Goal: Transaction & Acquisition: Purchase product/service

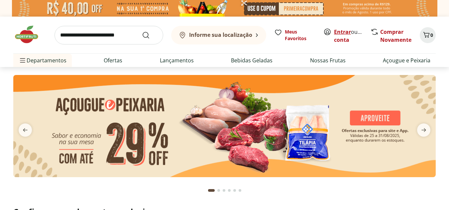
click at [338, 31] on link "Entrar" at bounding box center [342, 31] width 17 height 7
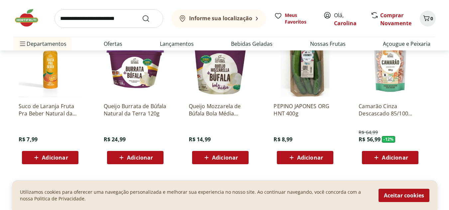
scroll to position [1250, 0]
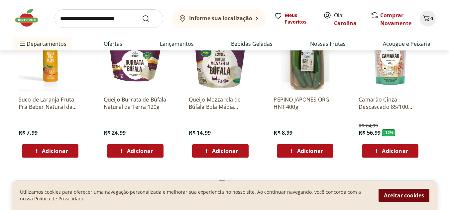
click at [400, 198] on button "Aceitar cookies" at bounding box center [404, 195] width 51 height 13
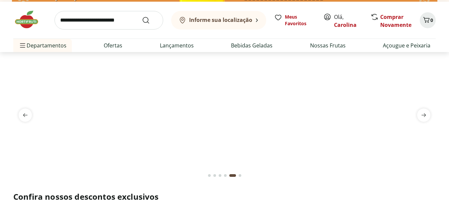
scroll to position [0, 0]
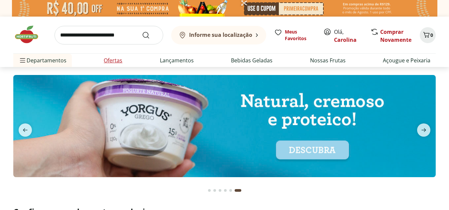
click at [116, 59] on link "Ofertas" at bounding box center [113, 60] width 19 height 8
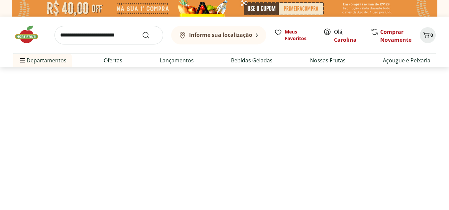
select select "**********"
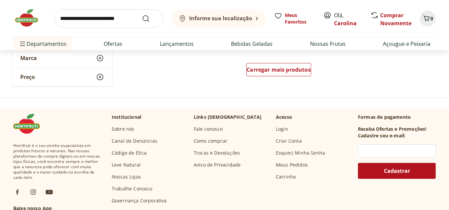
scroll to position [479, 0]
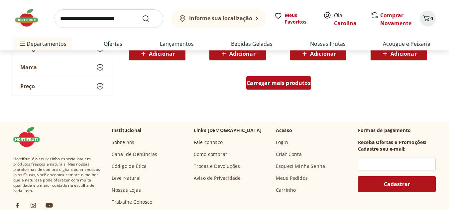
click at [283, 86] on span "Carregar mais produtos" at bounding box center [279, 82] width 64 height 5
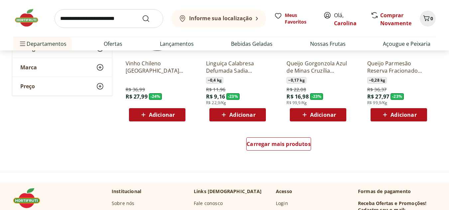
scroll to position [864, 0]
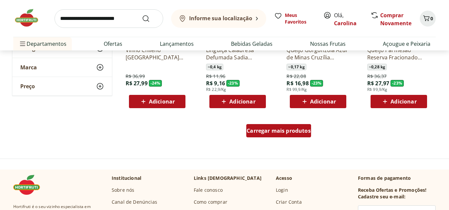
click at [298, 131] on span "Carregar mais produtos" at bounding box center [279, 130] width 64 height 5
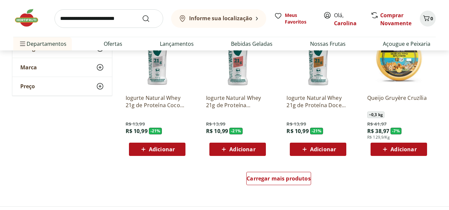
scroll to position [1263, 0]
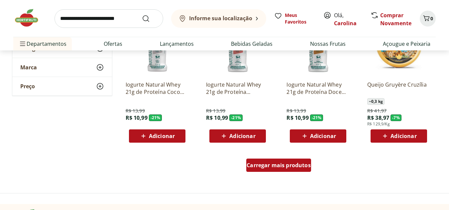
click at [299, 168] on span "Carregar mais produtos" at bounding box center [279, 165] width 64 height 5
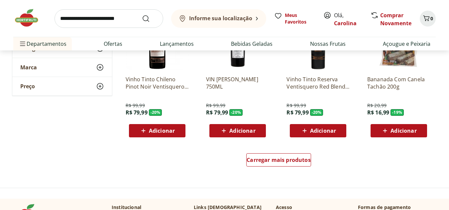
scroll to position [1728, 0]
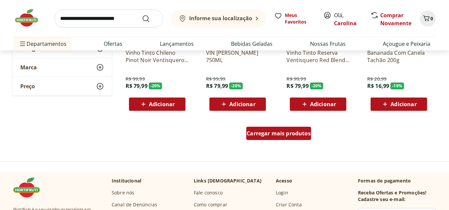
click at [267, 134] on span "Carregar mais produtos" at bounding box center [279, 133] width 64 height 5
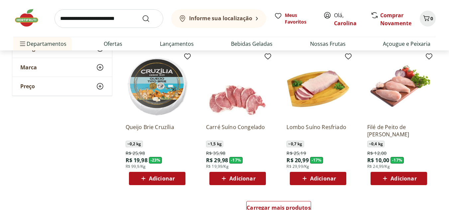
scroll to position [2100, 0]
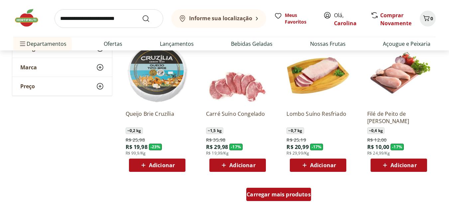
click at [290, 195] on span "Carregar mais produtos" at bounding box center [279, 194] width 64 height 5
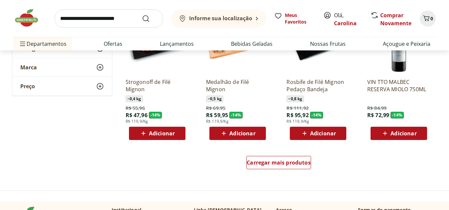
scroll to position [2579, 0]
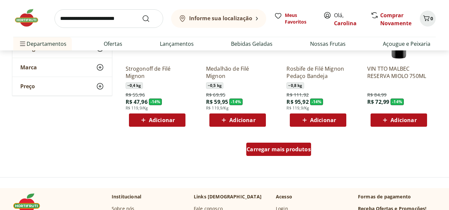
click at [301, 148] on span "Carregar mais produtos" at bounding box center [279, 149] width 64 height 5
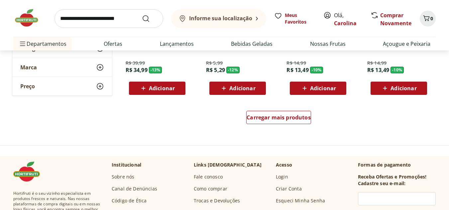
scroll to position [3057, 0]
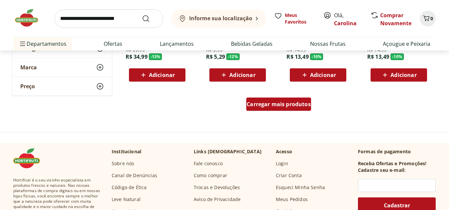
click at [269, 111] on link "Carregar mais produtos" at bounding box center [278, 106] width 65 height 16
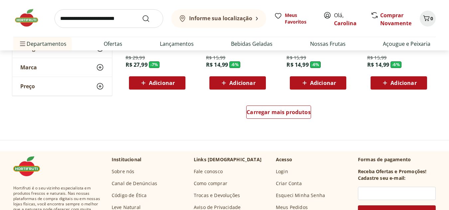
scroll to position [3509, 0]
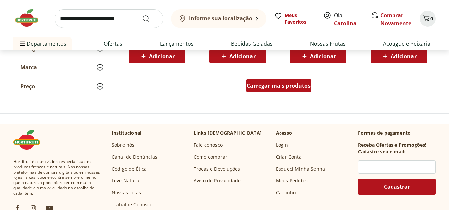
click at [271, 88] on span "Carregar mais produtos" at bounding box center [279, 85] width 64 height 5
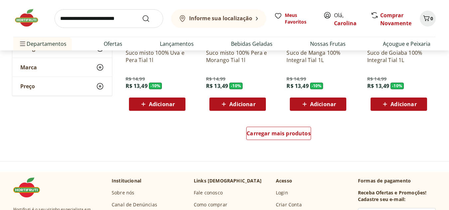
scroll to position [3935, 0]
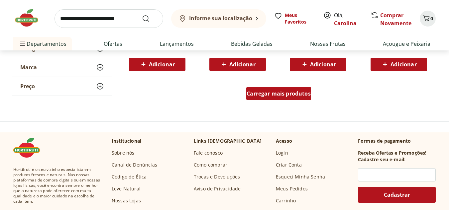
click at [270, 91] on span "Carregar mais produtos" at bounding box center [279, 93] width 64 height 5
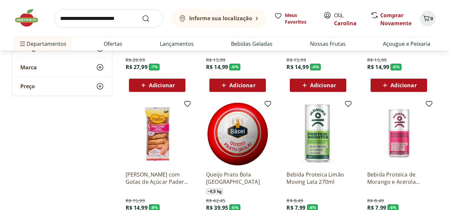
scroll to position [3555, 0]
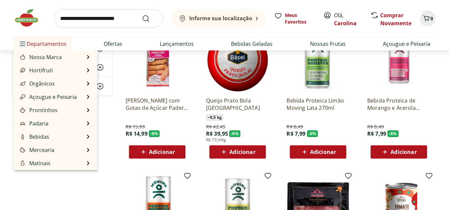
click at [23, 42] on icon "Menu" at bounding box center [22, 43] width 5 height 5
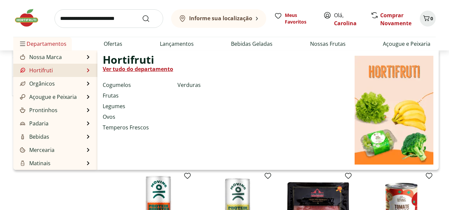
click at [124, 68] on link "Ver tudo do departamento" at bounding box center [138, 69] width 70 height 8
select select "**********"
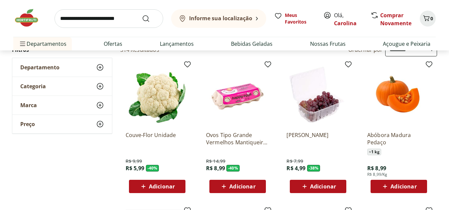
scroll to position [66, 0]
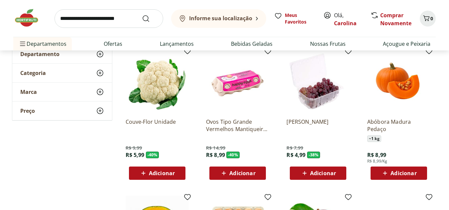
click at [161, 176] on span "Adicionar" at bounding box center [162, 173] width 26 height 5
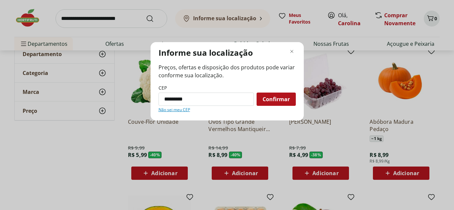
click at [275, 99] on span "Confirmar" at bounding box center [276, 99] width 27 height 5
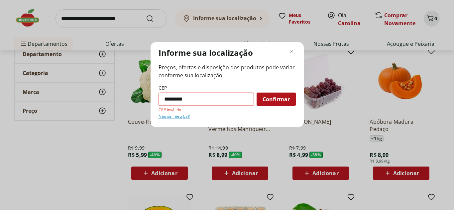
click at [173, 101] on input "*********" at bounding box center [206, 99] width 95 height 13
click at [169, 99] on input "*********" at bounding box center [206, 99] width 95 height 13
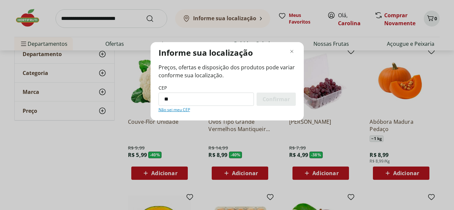
type input "*"
type input "*********"
click at [282, 98] on span "Confirmar" at bounding box center [276, 99] width 27 height 5
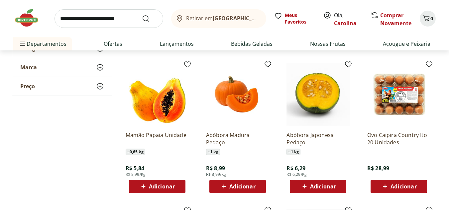
scroll to position [213, 0]
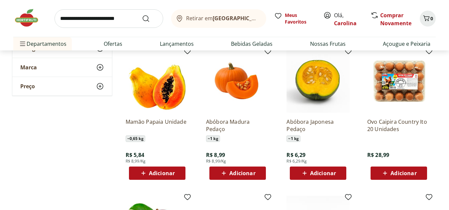
click at [325, 173] on span "Adicionar" at bounding box center [323, 173] width 26 height 5
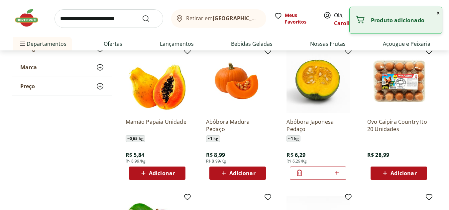
click at [93, 163] on div "**********" at bounding box center [224, 125] width 425 height 483
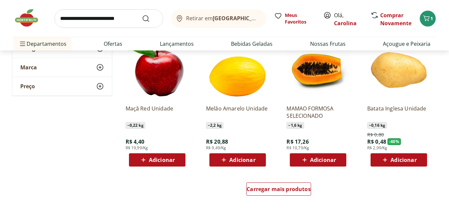
scroll to position [386, 0]
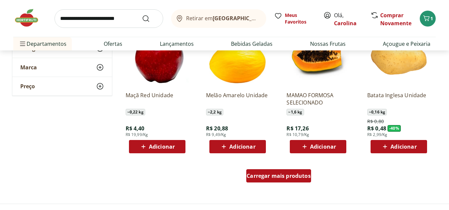
click at [284, 180] on div "Carregar mais produtos" at bounding box center [278, 175] width 65 height 13
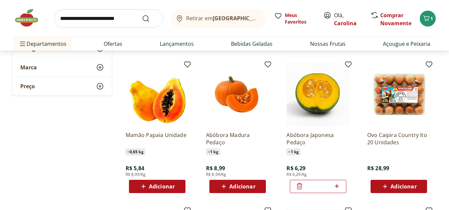
scroll to position [239, 0]
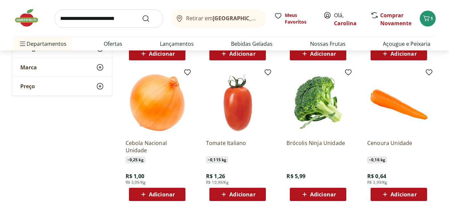
scroll to position [492, 0]
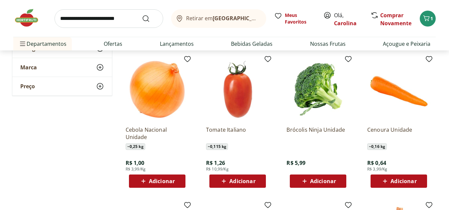
click at [149, 181] on span "Adicionar" at bounding box center [157, 181] width 36 height 8
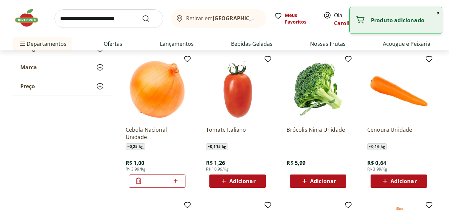
click at [252, 182] on span "Adicionar" at bounding box center [242, 181] width 26 height 5
click at [327, 181] on span "Adicionar" at bounding box center [323, 181] width 26 height 5
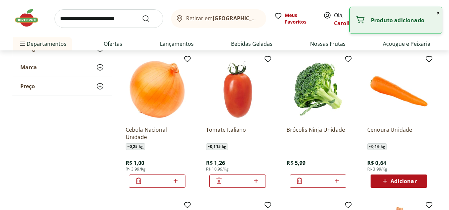
click at [63, 147] on div "**********" at bounding box center [224, 63] width 425 height 916
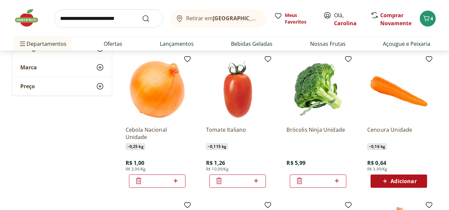
click at [391, 182] on span "Adicionar" at bounding box center [403, 181] width 26 height 5
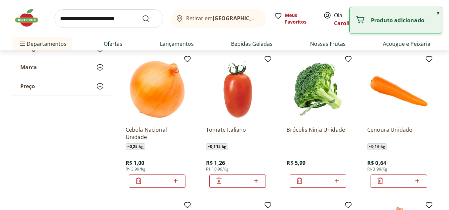
click at [55, 173] on div "**********" at bounding box center [224, 63] width 425 height 916
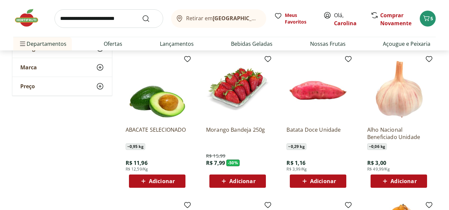
scroll to position [651, 0]
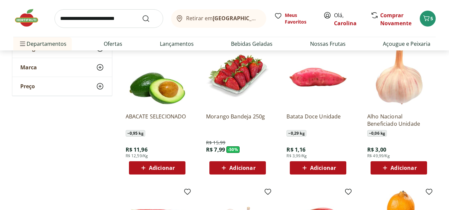
click at [245, 167] on span "Adicionar" at bounding box center [242, 168] width 26 height 5
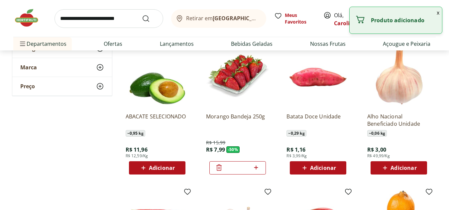
click at [168, 168] on span "Adicionar" at bounding box center [162, 168] width 26 height 5
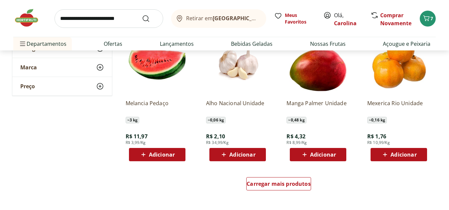
scroll to position [824, 0]
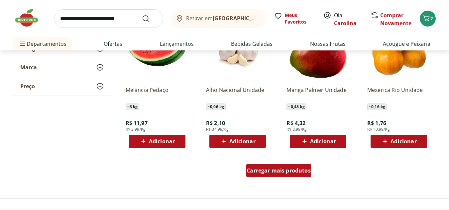
click at [266, 175] on div "Carregar mais produtos" at bounding box center [278, 170] width 65 height 13
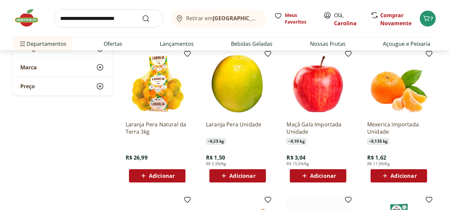
scroll to position [1090, 0]
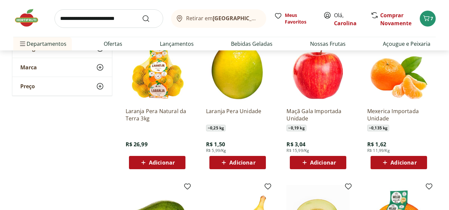
click at [304, 163] on icon at bounding box center [304, 163] width 4 height 4
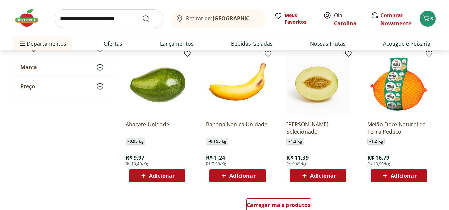
scroll to position [1236, 0]
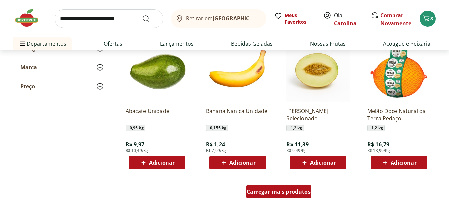
click at [305, 196] on div "Carregar mais produtos" at bounding box center [278, 191] width 65 height 13
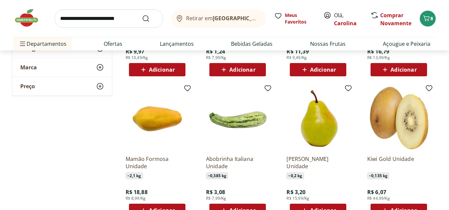
scroll to position [1356, 0]
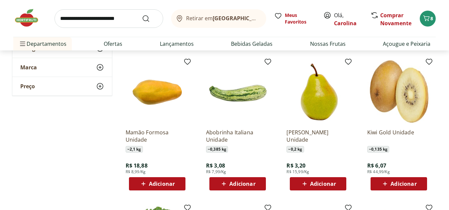
click at [321, 186] on span "Adicionar" at bounding box center [323, 183] width 26 height 5
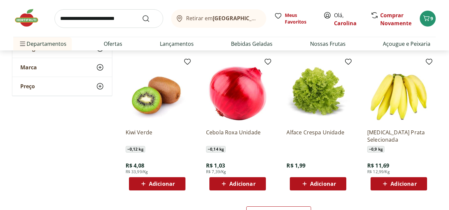
scroll to position [1662, 0]
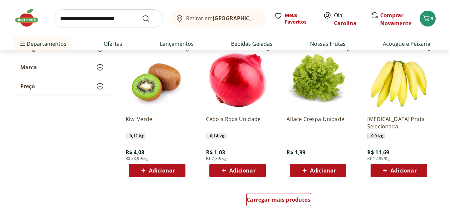
click at [398, 170] on span "Adicionar" at bounding box center [403, 170] width 26 height 5
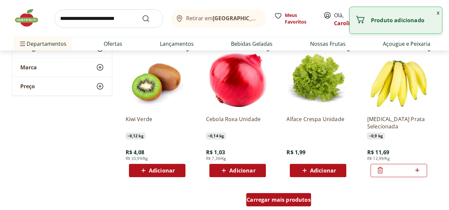
click at [278, 199] on span "Carregar mais produtos" at bounding box center [279, 199] width 64 height 5
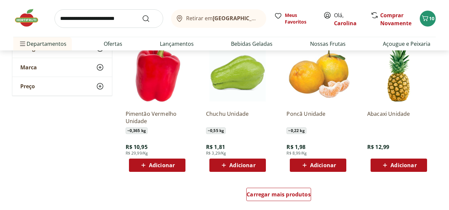
scroll to position [2114, 0]
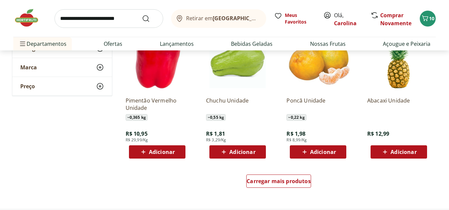
click at [266, 171] on div "Carregar mais produtos" at bounding box center [279, 183] width 322 height 32
click at [271, 179] on span "Carregar mais produtos" at bounding box center [279, 181] width 64 height 5
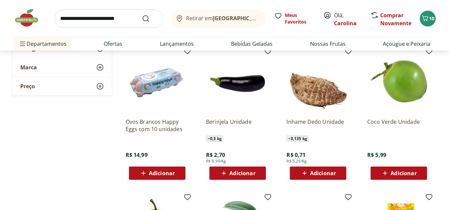
scroll to position [2247, 0]
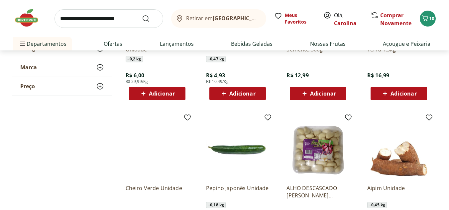
scroll to position [2512, 0]
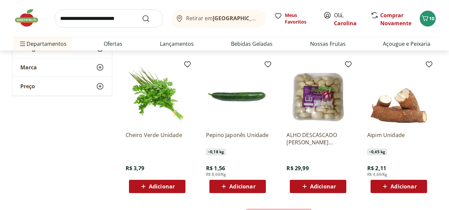
click at [235, 187] on span "Adicionar" at bounding box center [242, 186] width 26 height 5
click at [257, 186] on icon at bounding box center [256, 186] width 4 height 4
type input "*"
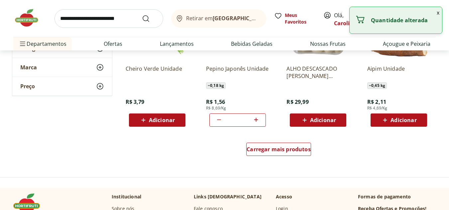
scroll to position [2606, 0]
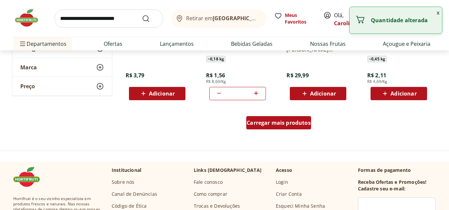
click at [298, 121] on span "Carregar mais produtos" at bounding box center [279, 122] width 64 height 5
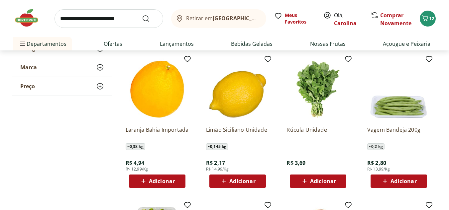
scroll to position [2672, 0]
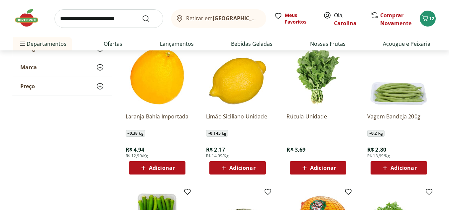
click at [141, 160] on div "Laranja Bahia Importada ~ 0,38 kg R$ 4,94 R$ 12,99/Kg Adicionar" at bounding box center [157, 141] width 63 height 67
click at [148, 166] on span "Adicionar" at bounding box center [157, 168] width 36 height 8
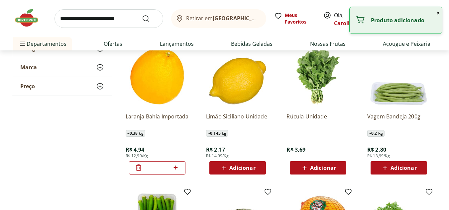
click at [178, 170] on icon at bounding box center [175, 168] width 8 height 8
type input "*"
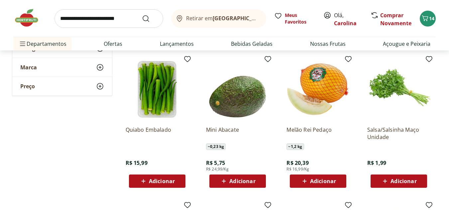
scroll to position [2818, 0]
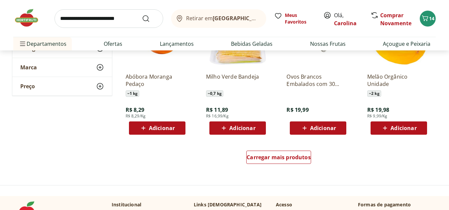
scroll to position [3018, 0]
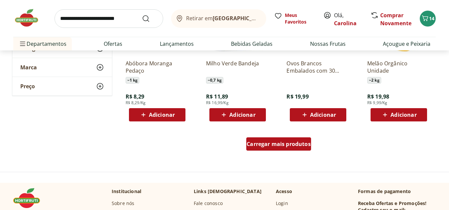
click at [269, 144] on span "Carregar mais produtos" at bounding box center [279, 144] width 64 height 5
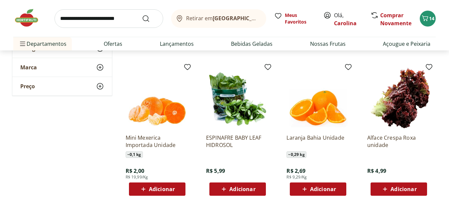
scroll to position [3390, 0]
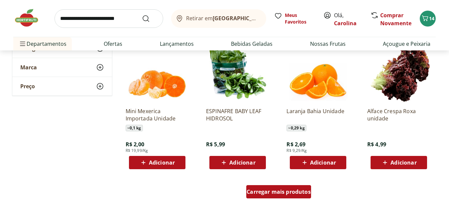
click at [282, 197] on div "Carregar mais produtos" at bounding box center [278, 191] width 65 height 13
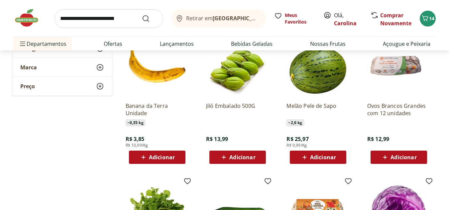
scroll to position [3536, 0]
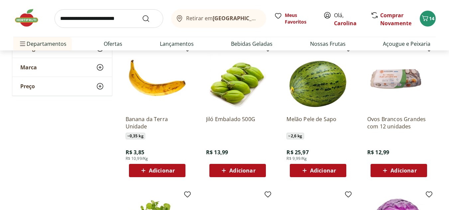
click at [165, 168] on span "Adicionar" at bounding box center [162, 170] width 26 height 5
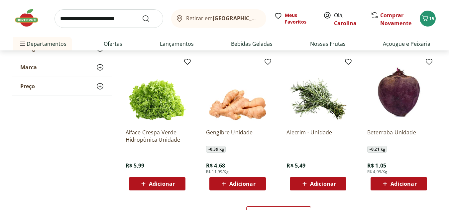
scroll to position [3828, 0]
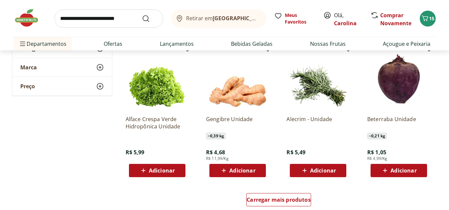
click at [400, 169] on span "Adicionar" at bounding box center [403, 170] width 26 height 5
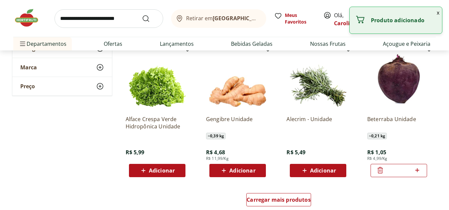
scroll to position [3842, 0]
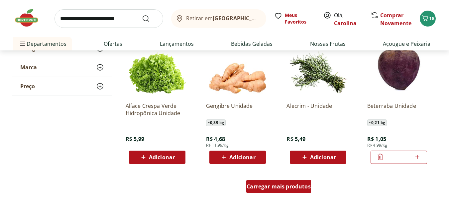
click at [266, 192] on div "Carregar mais produtos" at bounding box center [278, 186] width 65 height 13
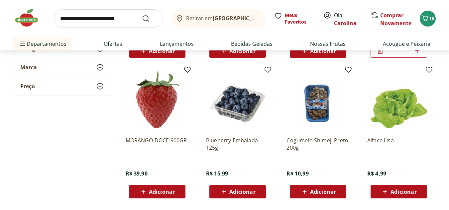
scroll to position [3961, 0]
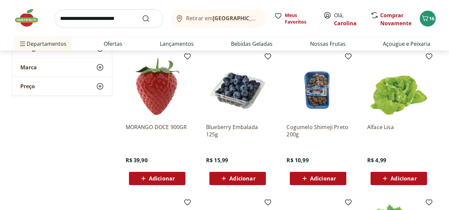
click at [236, 179] on span "Adicionar" at bounding box center [242, 178] width 26 height 5
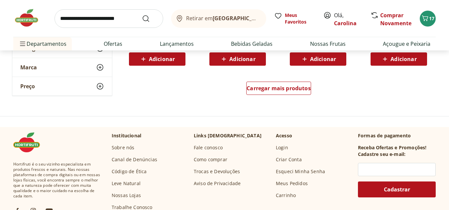
scroll to position [4387, 0]
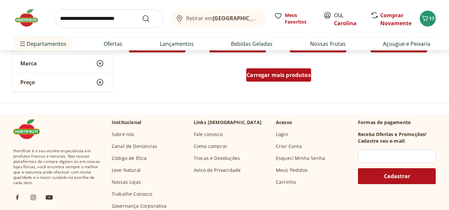
click at [268, 77] on span "Carregar mais produtos" at bounding box center [279, 74] width 64 height 5
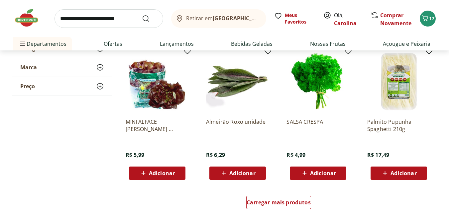
scroll to position [4746, 0]
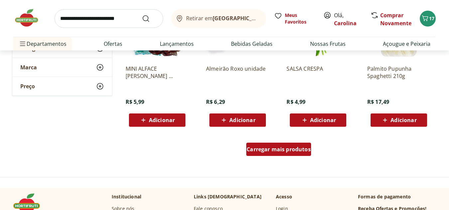
click at [277, 155] on div "Carregar mais produtos" at bounding box center [278, 149] width 65 height 13
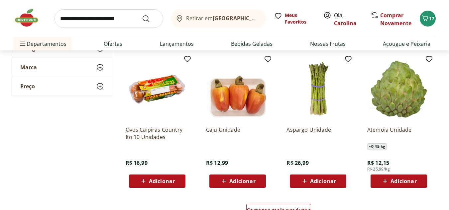
scroll to position [5131, 0]
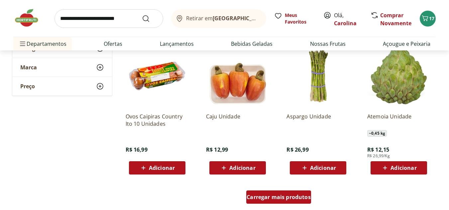
click at [303, 198] on span "Carregar mais produtos" at bounding box center [279, 197] width 64 height 5
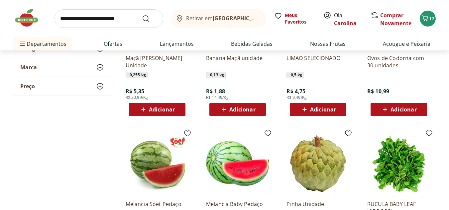
scroll to position [5304, 0]
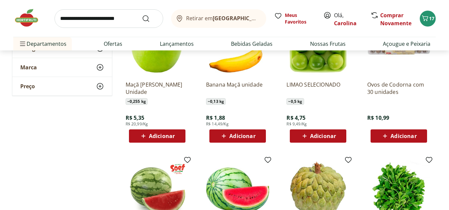
click at [235, 145] on div "Banana Maçã unidade ~ 0,13 kg R$ 1,88 R$ 14,49/Kg Adicionar" at bounding box center [238, 77] width 74 height 141
click at [229, 138] on span "Adicionar" at bounding box center [238, 136] width 36 height 8
click at [219, 137] on icon at bounding box center [219, 136] width 8 height 8
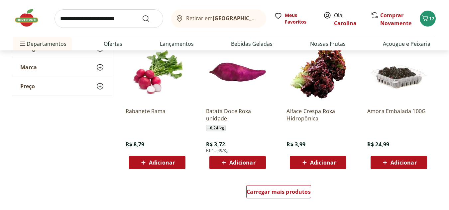
scroll to position [5583, 0]
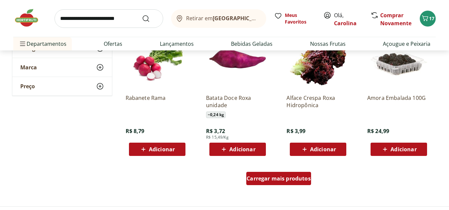
click at [277, 177] on span "Carregar mais produtos" at bounding box center [279, 178] width 64 height 5
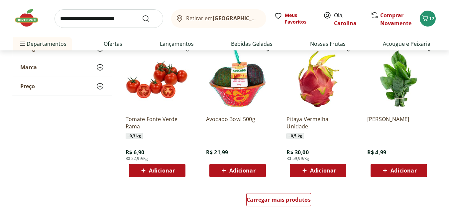
scroll to position [6009, 0]
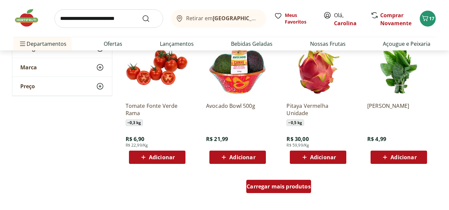
click at [287, 184] on span "Carregar mais produtos" at bounding box center [279, 186] width 64 height 5
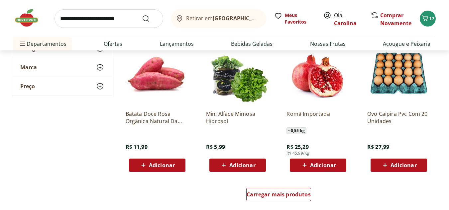
scroll to position [6487, 0]
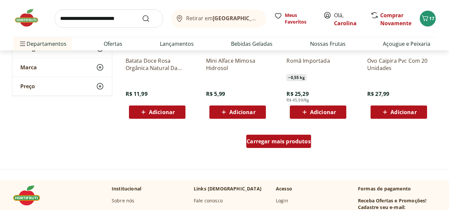
click at [282, 136] on div "Carregar mais produtos" at bounding box center [278, 141] width 65 height 13
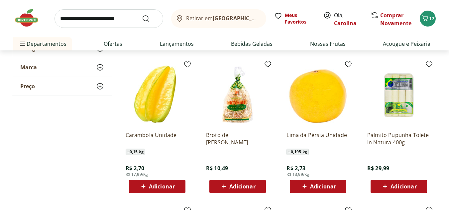
scroll to position [6713, 0]
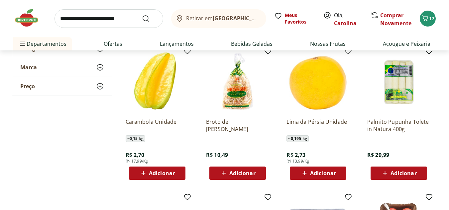
click at [149, 173] on span "Adicionar" at bounding box center [162, 173] width 26 height 5
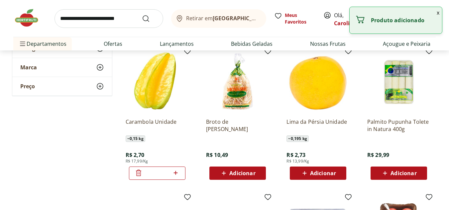
click at [225, 170] on icon at bounding box center [224, 173] width 8 height 8
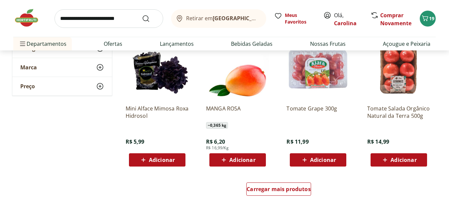
scroll to position [6899, 0]
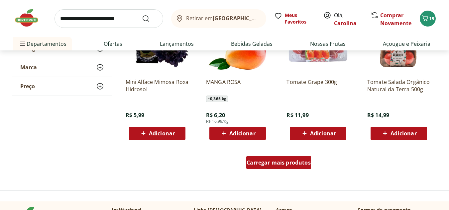
click at [263, 163] on span "Carregar mais produtos" at bounding box center [279, 162] width 64 height 5
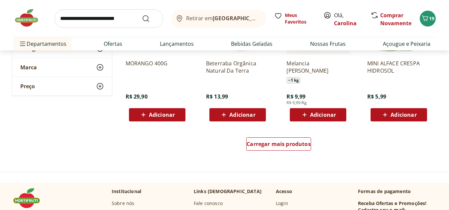
scroll to position [7404, 0]
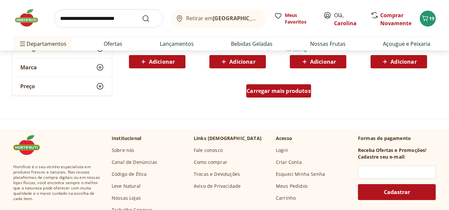
click at [254, 95] on div "Carregar mais produtos" at bounding box center [278, 90] width 65 height 13
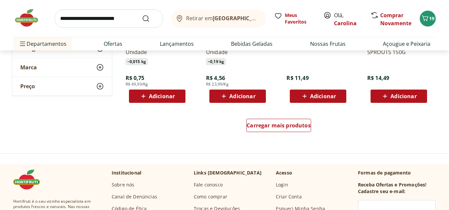
scroll to position [7817, 0]
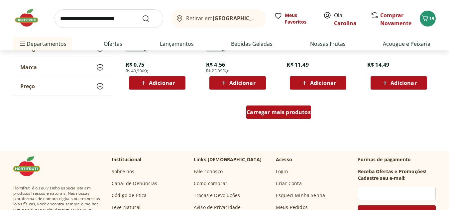
click at [264, 113] on span "Carregar mais produtos" at bounding box center [279, 112] width 64 height 5
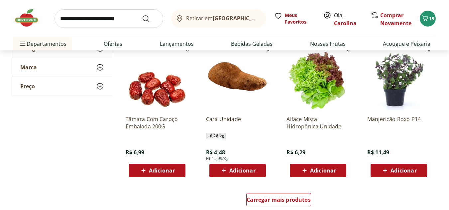
scroll to position [8229, 0]
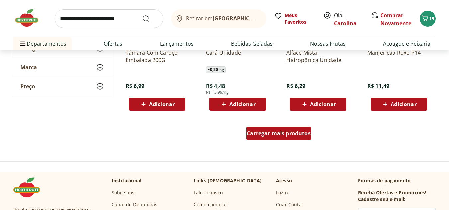
click at [259, 138] on div "Carregar mais produtos" at bounding box center [278, 133] width 65 height 13
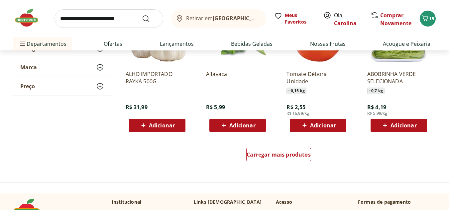
scroll to position [8627, 0]
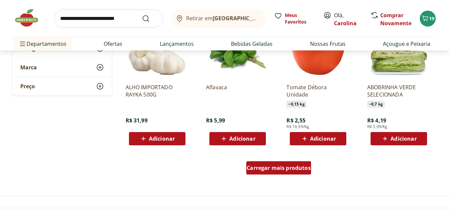
click at [267, 164] on div "Carregar mais produtos" at bounding box center [278, 168] width 65 height 13
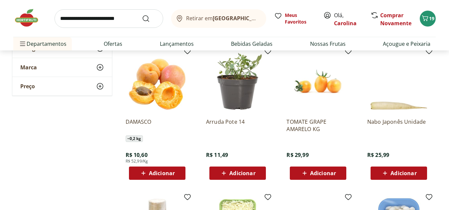
scroll to position [8893, 0]
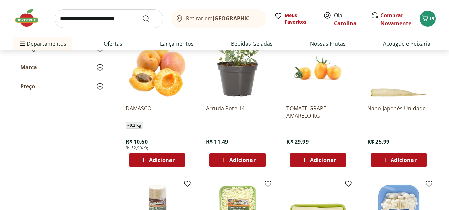
click at [160, 160] on span "Adicionar" at bounding box center [162, 160] width 26 height 5
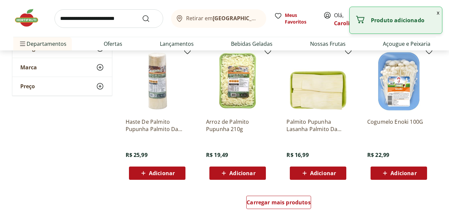
scroll to position [9039, 0]
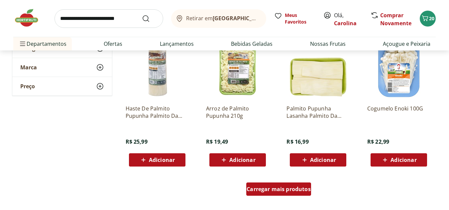
drag, startPoint x: 280, startPoint y: 191, endPoint x: 118, endPoint y: 192, distance: 162.5
click at [280, 191] on span "Carregar mais produtos" at bounding box center [279, 189] width 64 height 5
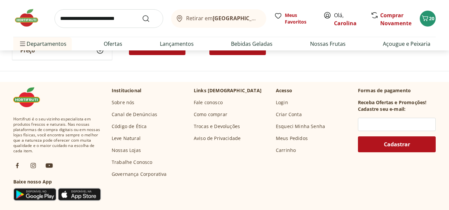
scroll to position [9465, 0]
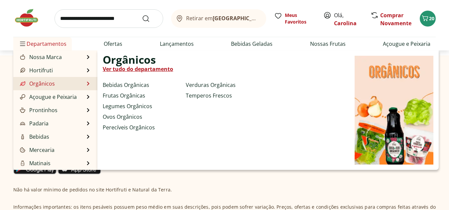
click at [125, 71] on link "Ver tudo do departamento" at bounding box center [138, 69] width 70 height 8
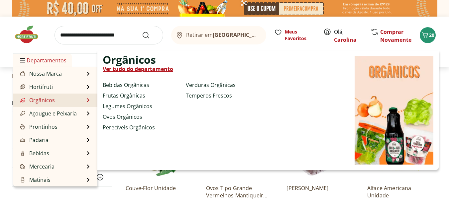
select select "**********"
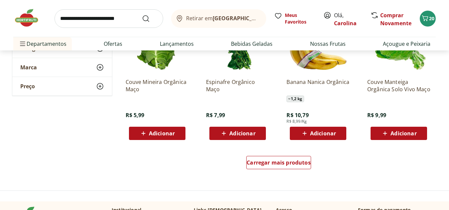
scroll to position [412, 0]
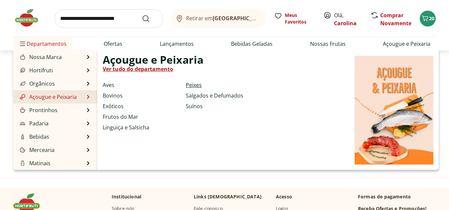
click at [189, 83] on link "Peixes" at bounding box center [194, 85] width 16 height 8
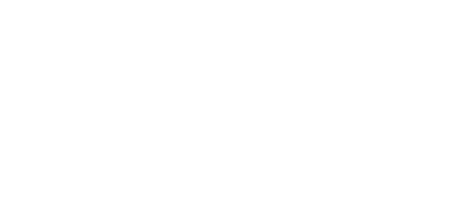
select select "**********"
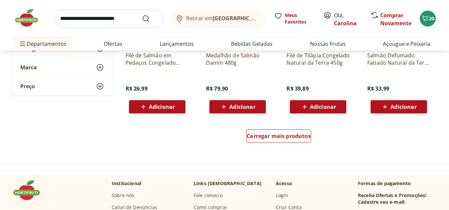
scroll to position [412, 0]
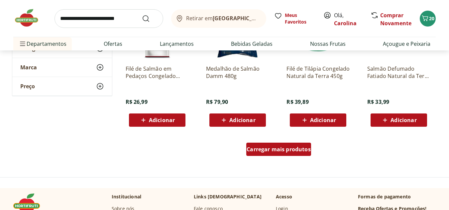
click at [256, 147] on span "Carregar mais produtos" at bounding box center [279, 149] width 64 height 5
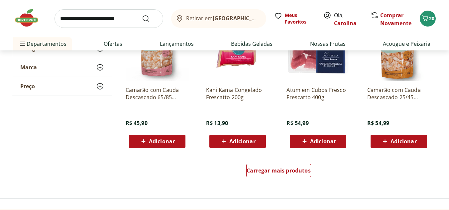
scroll to position [931, 0]
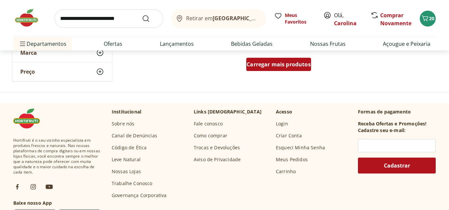
click at [279, 69] on div "Carregar mais produtos" at bounding box center [278, 64] width 65 height 13
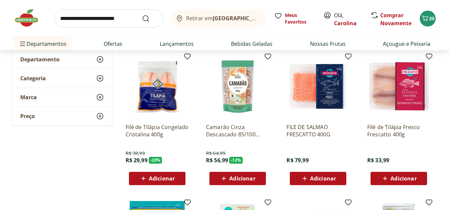
scroll to position [45, 0]
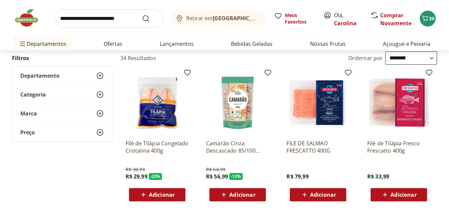
click at [98, 72] on icon at bounding box center [100, 76] width 8 height 8
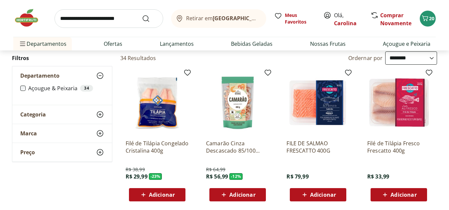
click at [98, 72] on icon at bounding box center [100, 76] width 8 height 8
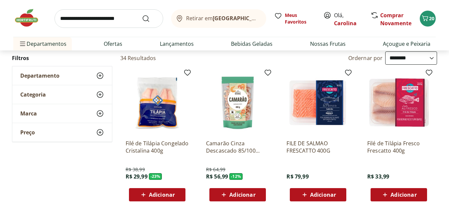
click at [101, 75] on icon at bounding box center [100, 76] width 8 height 8
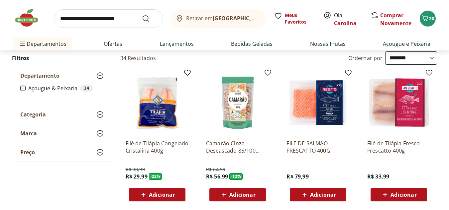
click at [101, 75] on icon at bounding box center [100, 76] width 8 height 8
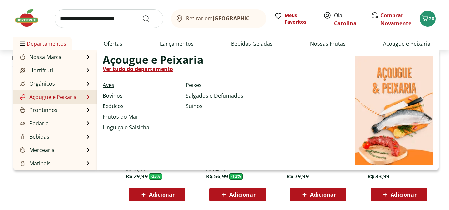
click at [108, 85] on link "Aves" at bounding box center [109, 85] width 12 height 8
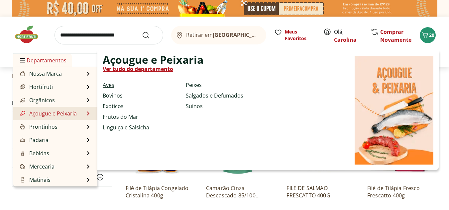
select select "**********"
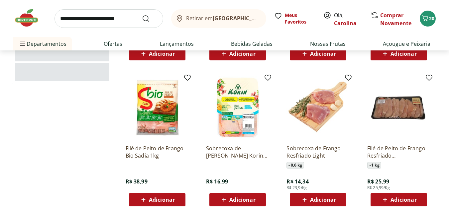
scroll to position [199, 0]
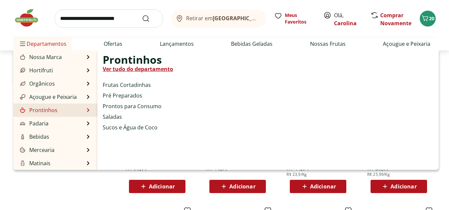
click at [118, 67] on link "Ver tudo do departamento" at bounding box center [138, 69] width 70 height 8
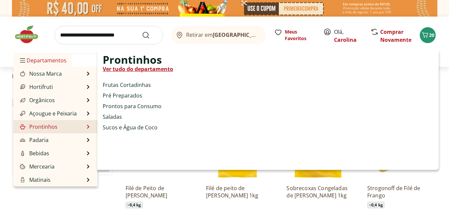
select select "**********"
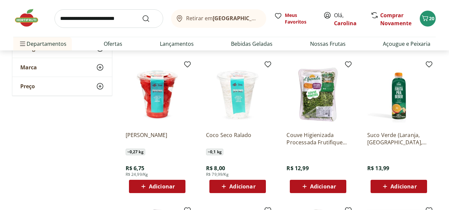
scroll to position [226, 0]
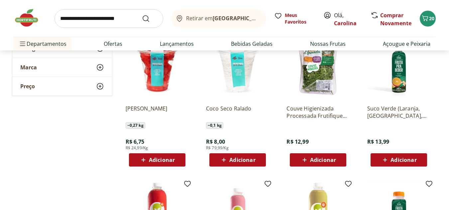
click at [150, 161] on span "Adicionar" at bounding box center [162, 160] width 26 height 5
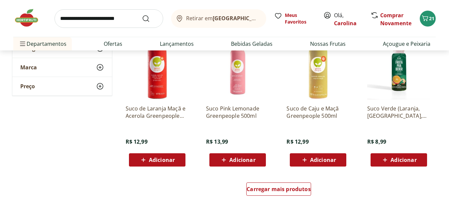
scroll to position [386, 0]
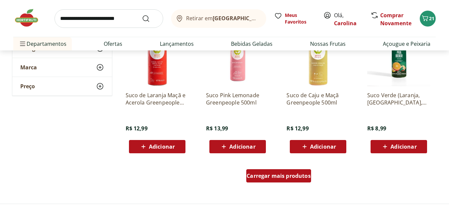
click at [280, 176] on span "Carregar mais produtos" at bounding box center [279, 175] width 64 height 5
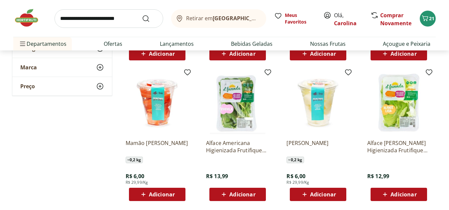
scroll to position [492, 0]
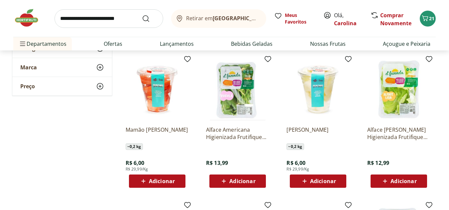
click at [160, 186] on div "Adicionar" at bounding box center [157, 181] width 46 height 12
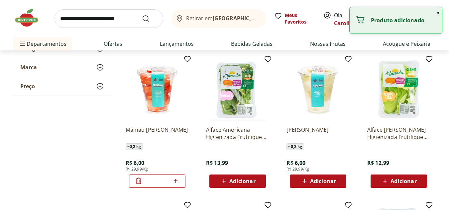
click at [329, 179] on span "Adicionar" at bounding box center [323, 181] width 26 height 5
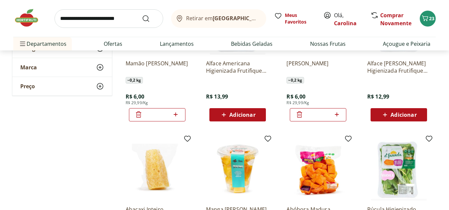
scroll to position [651, 0]
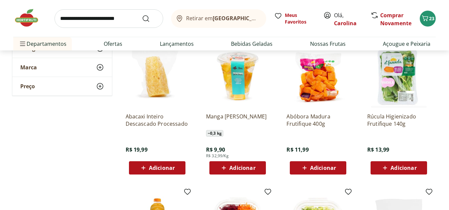
click at [230, 169] on span "Adicionar" at bounding box center [242, 168] width 26 height 5
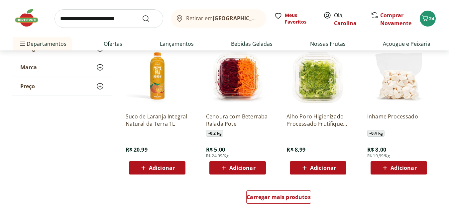
scroll to position [811, 0]
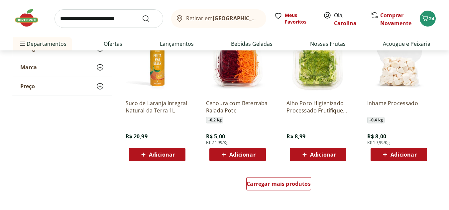
click at [232, 156] on span "Adicionar" at bounding box center [242, 154] width 26 height 5
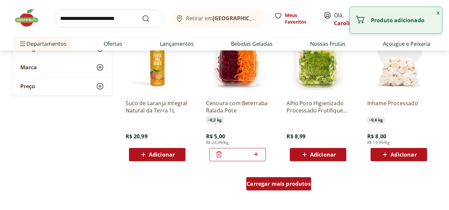
click at [287, 183] on span "Carregar mais produtos" at bounding box center [279, 183] width 64 height 5
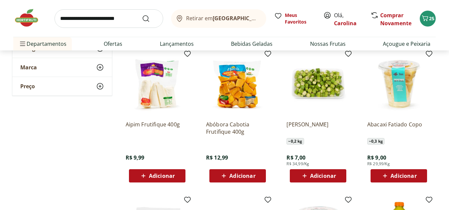
scroll to position [944, 0]
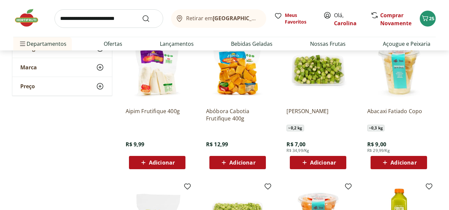
click at [231, 166] on span "Adicionar" at bounding box center [242, 162] width 26 height 5
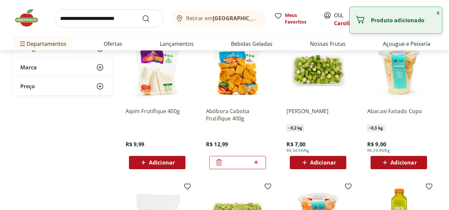
click at [411, 165] on span "Adicionar" at bounding box center [403, 162] width 26 height 5
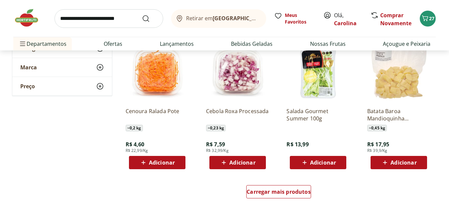
scroll to position [1250, 0]
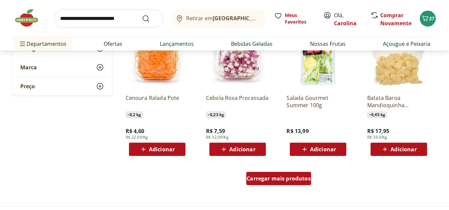
click at [287, 174] on div "Carregar mais produtos" at bounding box center [278, 178] width 65 height 13
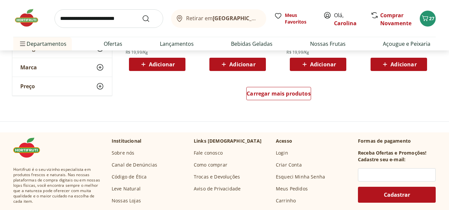
scroll to position [1781, 0]
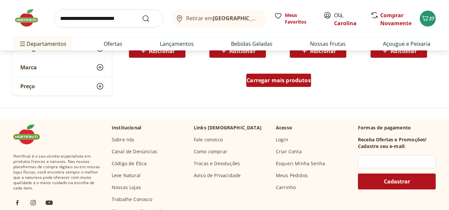
click at [278, 85] on div "Carregar mais produtos" at bounding box center [278, 80] width 65 height 13
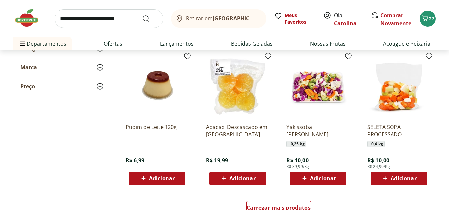
scroll to position [2100, 0]
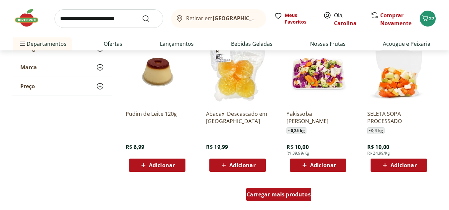
click at [279, 194] on span "Carregar mais produtos" at bounding box center [279, 194] width 64 height 5
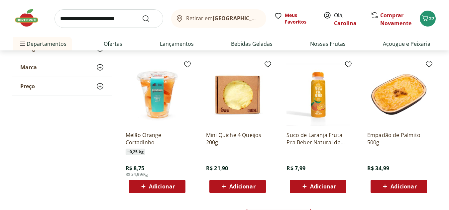
scroll to position [2526, 0]
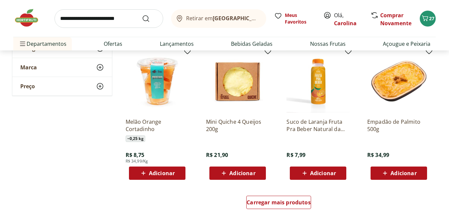
click at [152, 173] on span "Adicionar" at bounding box center [162, 173] width 26 height 5
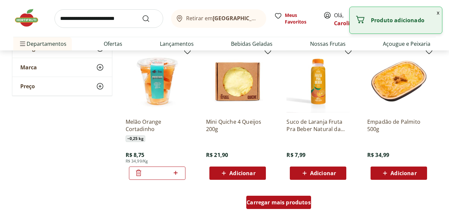
click at [257, 203] on span "Carregar mais produtos" at bounding box center [279, 202] width 64 height 5
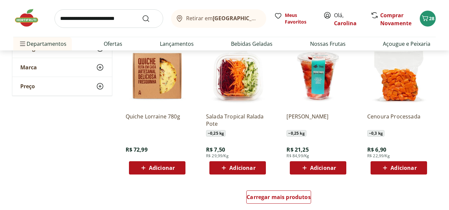
scroll to position [2978, 0]
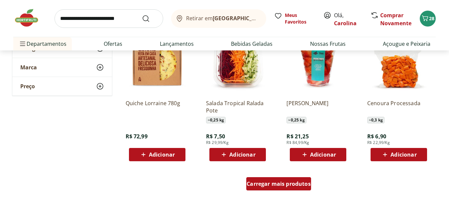
click at [260, 183] on span "Carregar mais produtos" at bounding box center [279, 183] width 64 height 5
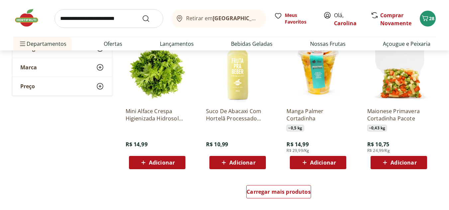
scroll to position [3430, 0]
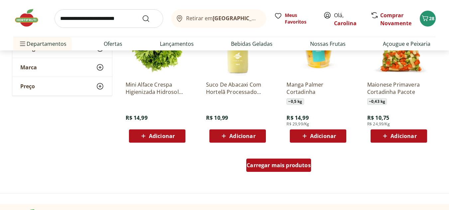
click at [298, 163] on span "Carregar mais produtos" at bounding box center [279, 165] width 64 height 5
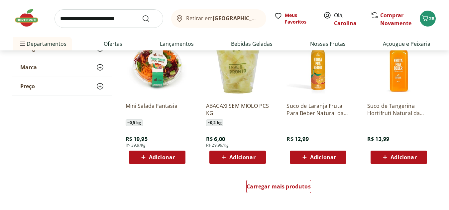
scroll to position [3855, 0]
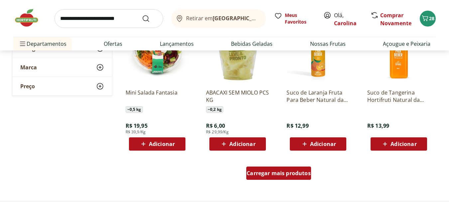
click at [285, 173] on span "Carregar mais produtos" at bounding box center [279, 173] width 64 height 5
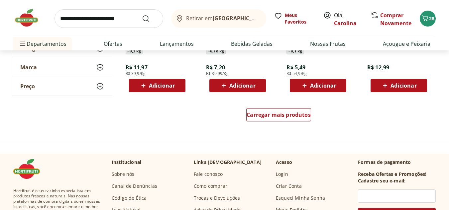
scroll to position [4374, 0]
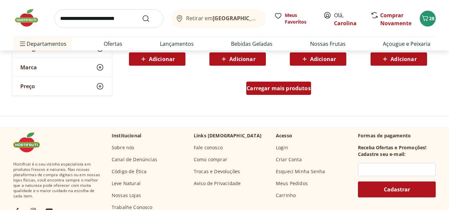
click at [285, 86] on span "Carregar mais produtos" at bounding box center [279, 88] width 64 height 5
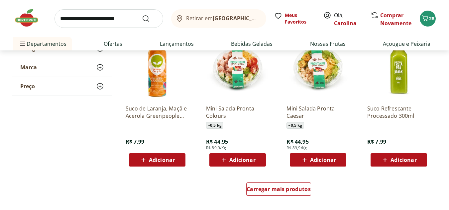
scroll to position [4746, 0]
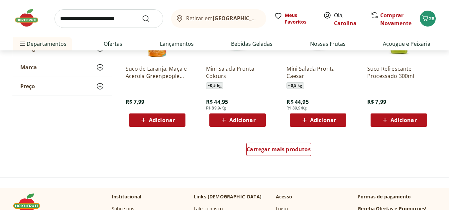
click at [280, 140] on div "Carregar mais produtos" at bounding box center [279, 151] width 322 height 32
click at [282, 144] on div "Carregar mais produtos" at bounding box center [278, 149] width 65 height 13
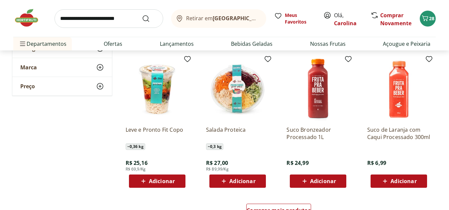
scroll to position [5131, 0]
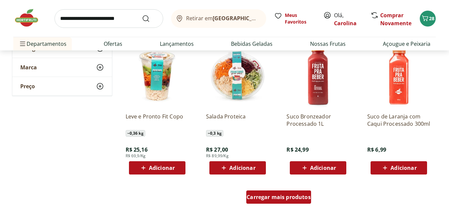
click at [282, 193] on div "Carregar mais produtos" at bounding box center [278, 197] width 65 height 13
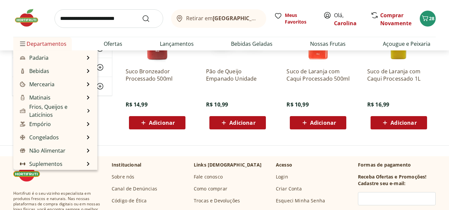
scroll to position [66, 0]
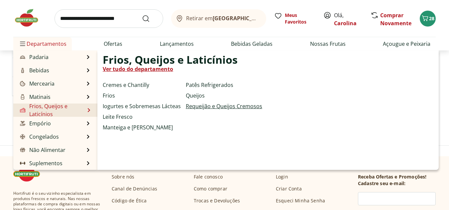
click at [211, 106] on link "Requeijão e Queijos Cremosos" at bounding box center [224, 106] width 76 height 8
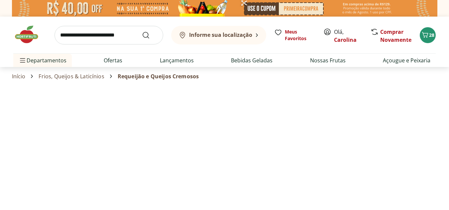
select select "**********"
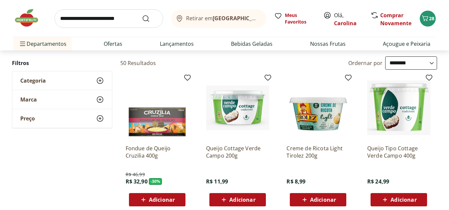
scroll to position [53, 0]
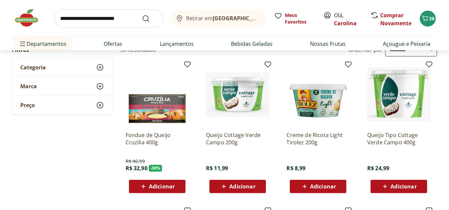
click at [382, 189] on icon at bounding box center [385, 187] width 8 height 8
click at [310, 185] on span "Adicionar" at bounding box center [323, 186] width 26 height 5
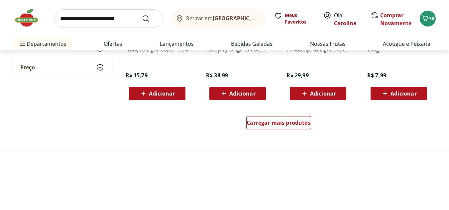
scroll to position [465, 0]
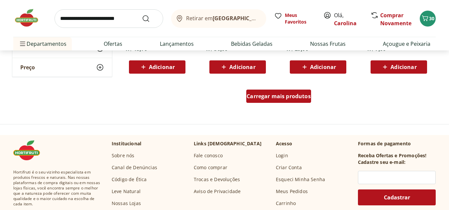
click at [274, 103] on div "Carregar mais produtos" at bounding box center [278, 96] width 65 height 13
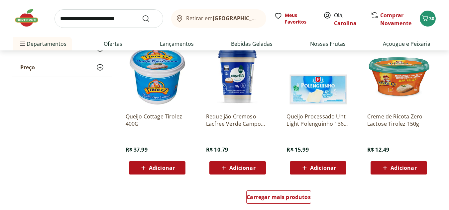
scroll to position [811, 0]
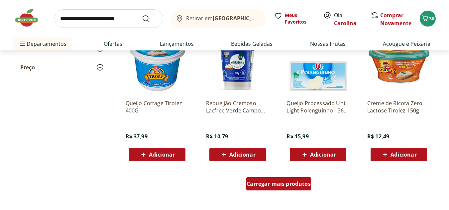
click at [284, 182] on span "Carregar mais produtos" at bounding box center [279, 183] width 64 height 5
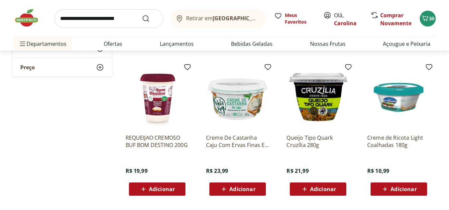
scroll to position [1223, 0]
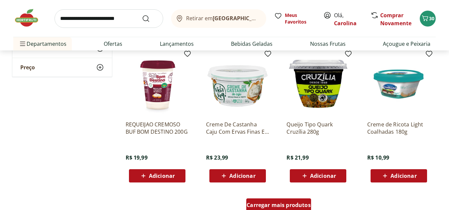
click at [263, 204] on span "Carregar mais produtos" at bounding box center [279, 205] width 64 height 5
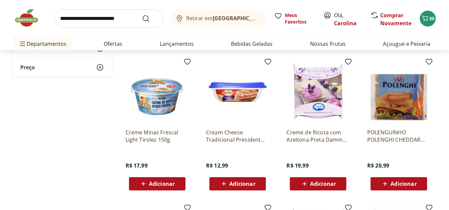
scroll to position [1369, 0]
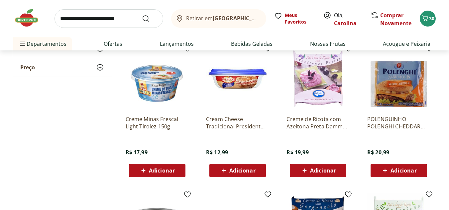
drag, startPoint x: 153, startPoint y: 85, endPoint x: 85, endPoint y: 100, distance: 68.7
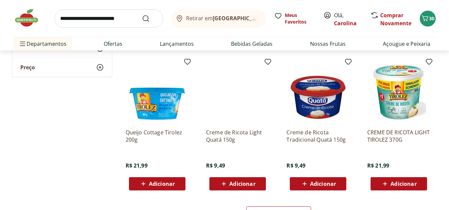
scroll to position [1662, 0]
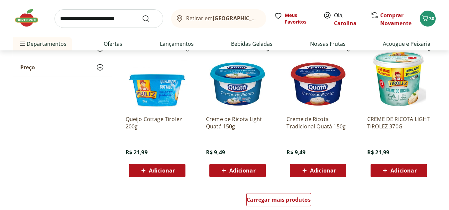
click at [386, 173] on icon at bounding box center [385, 171] width 8 height 8
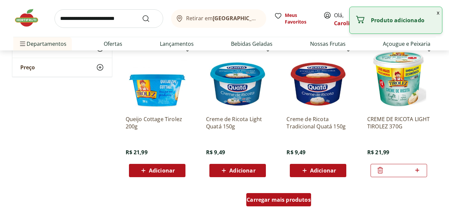
click at [284, 201] on span "Carregar mais produtos" at bounding box center [279, 199] width 64 height 5
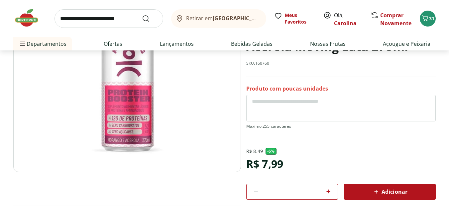
scroll to position [86, 0]
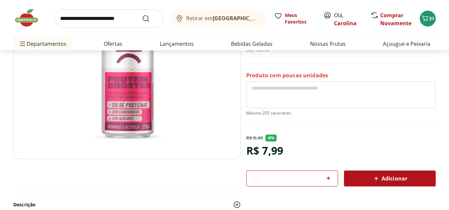
click at [224, 140] on img at bounding box center [127, 80] width 228 height 160
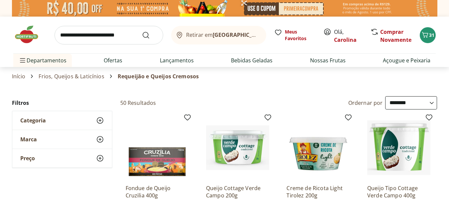
select select "**********"
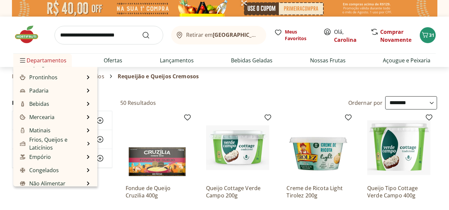
scroll to position [62, 0]
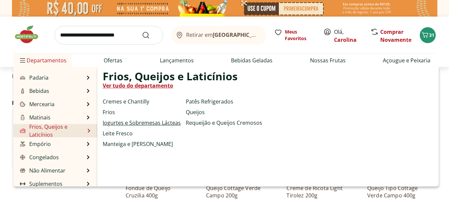
click at [142, 122] on link "Iogurtes e Sobremesas Lácteas" at bounding box center [142, 123] width 78 height 8
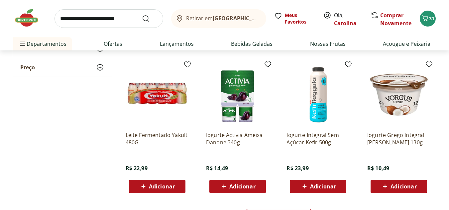
scroll to position [359, 0]
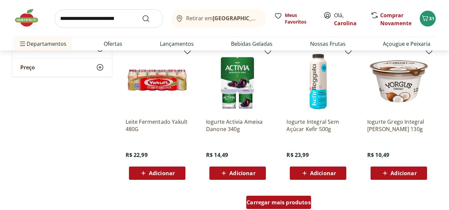
click at [256, 203] on span "Carregar mais produtos" at bounding box center [279, 202] width 64 height 5
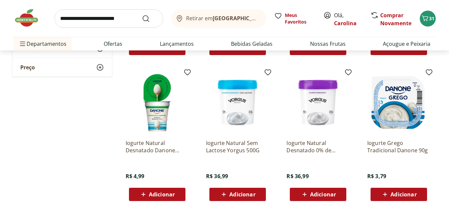
scroll to position [784, 0]
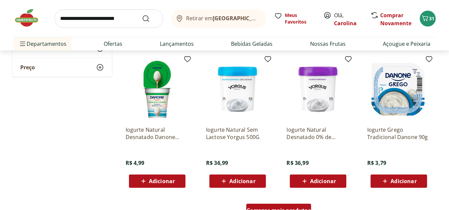
click at [263, 210] on span "Carregar mais produtos" at bounding box center [279, 210] width 64 height 5
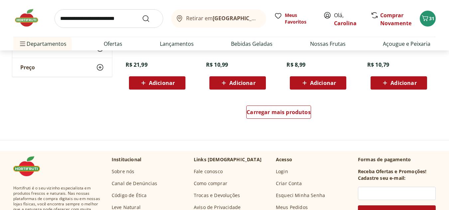
scroll to position [1343, 0]
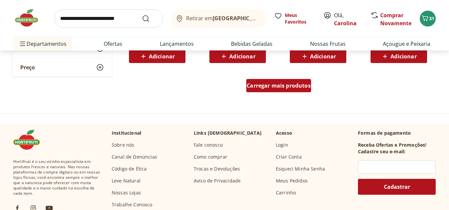
click at [285, 87] on span "Carregar mais produtos" at bounding box center [279, 85] width 64 height 5
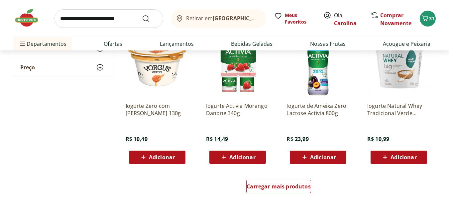
scroll to position [1688, 0]
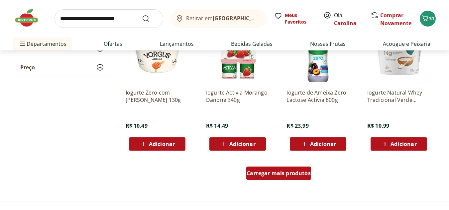
click at [292, 175] on span "Carregar mais produtos" at bounding box center [279, 173] width 64 height 5
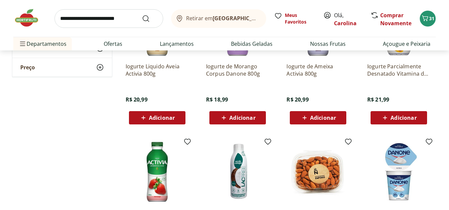
scroll to position [0, 0]
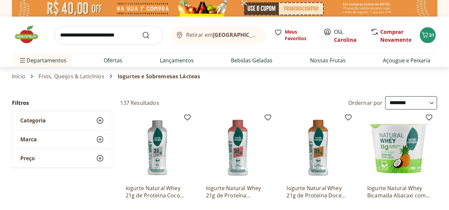
click at [402, 104] on select "**********" at bounding box center [411, 102] width 52 height 13
click at [385, 96] on select "**********" at bounding box center [411, 102] width 52 height 13
select select "*********"
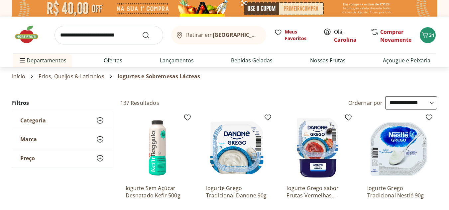
click at [435, 85] on section "Início Frios, Queijos & Laticínios Iogurtes e Sobremesas Lácteas" at bounding box center [224, 76] width 425 height 19
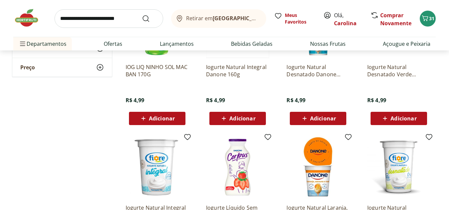
scroll to position [433, 0]
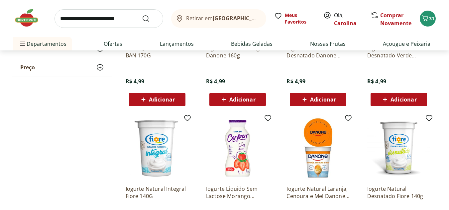
click at [316, 98] on span "Adicionar" at bounding box center [323, 99] width 26 height 5
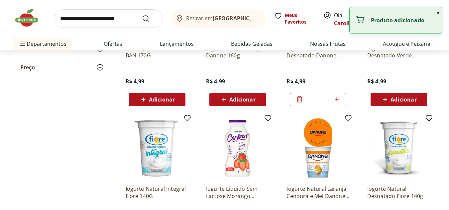
click at [337, 100] on icon at bounding box center [337, 99] width 4 height 4
type input "*"
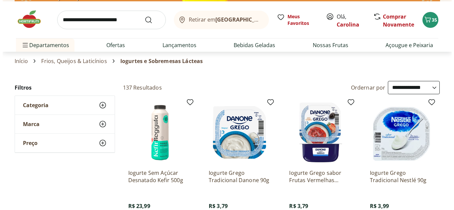
scroll to position [0, 0]
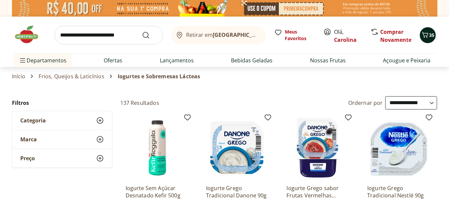
click at [428, 30] on div "35" at bounding box center [427, 35] width 5 height 11
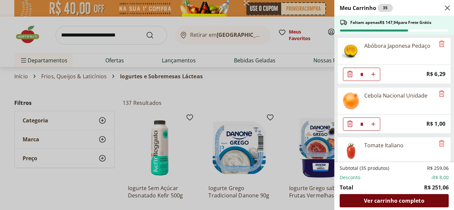
click at [407, 203] on span "Ver carrinho completo" at bounding box center [394, 200] width 60 height 5
